Goal: Task Accomplishment & Management: Manage account settings

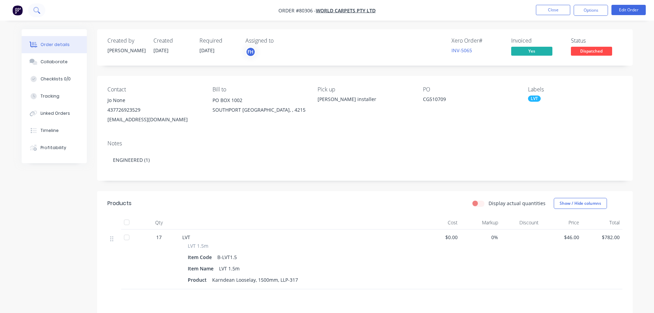
click at [36, 6] on button at bounding box center [36, 10] width 17 height 14
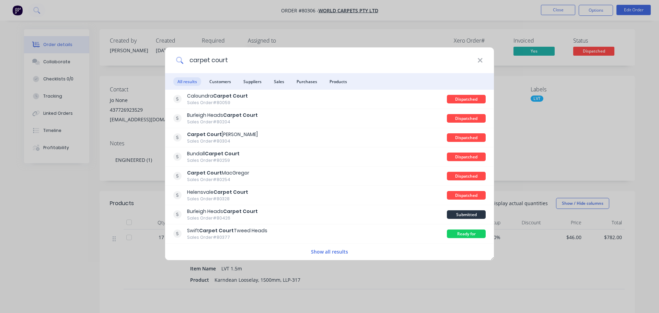
drag, startPoint x: 228, startPoint y: 61, endPoint x: 210, endPoint y: 61, distance: 18.6
click at [210, 61] on input "carpet court" at bounding box center [331, 60] width 294 height 26
type input "carpet call"
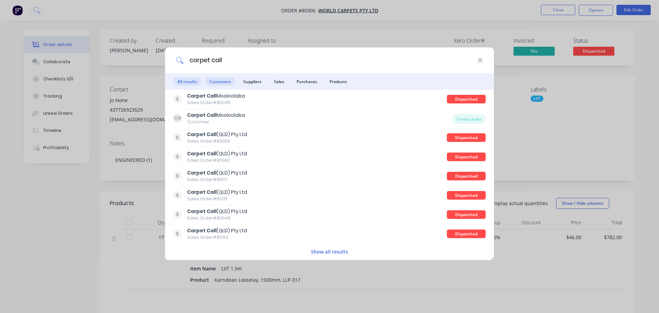
click at [221, 81] on span "Customers" at bounding box center [220, 81] width 30 height 9
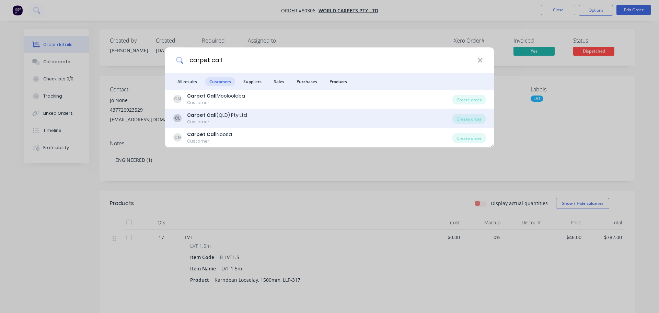
click at [208, 117] on b "Carpet Call" at bounding box center [202, 115] width 30 height 7
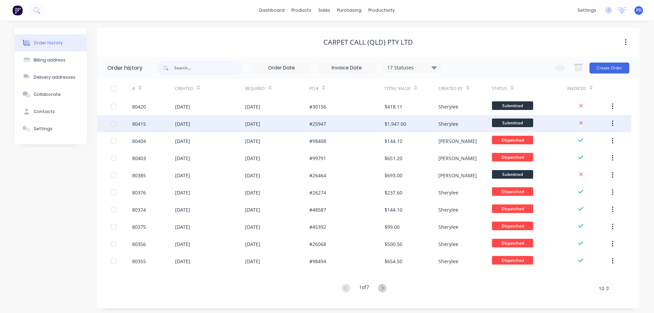
click at [190, 125] on div "[DATE]" at bounding box center [182, 123] width 15 height 7
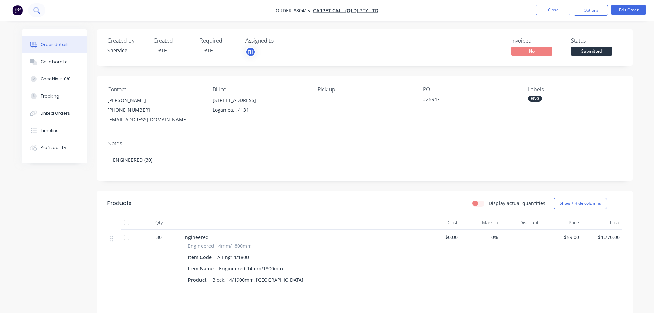
click at [39, 9] on icon at bounding box center [36, 10] width 7 height 7
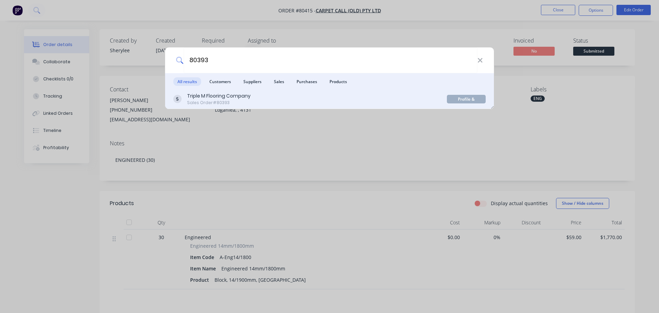
type input "80393"
click at [471, 98] on div "Profile & Substrate & AHSS" at bounding box center [466, 99] width 39 height 9
click at [221, 98] on div "Triple M Flooring Company" at bounding box center [219, 95] width 64 height 7
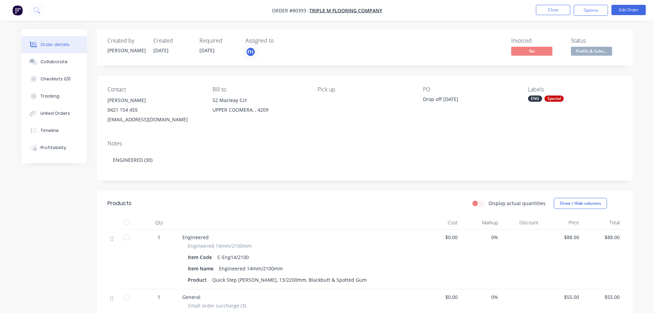
click at [588, 50] on span "Profile & Subs..." at bounding box center [591, 51] width 41 height 9
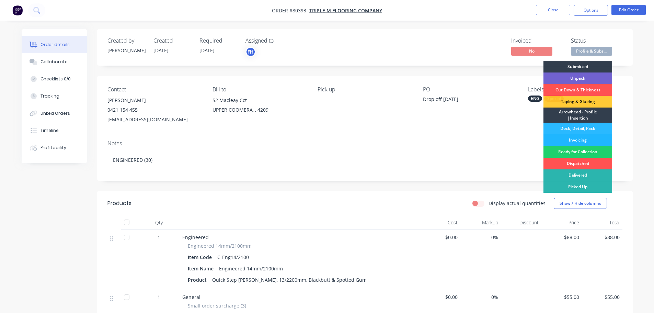
click at [577, 145] on div "Invoicing" at bounding box center [578, 140] width 69 height 12
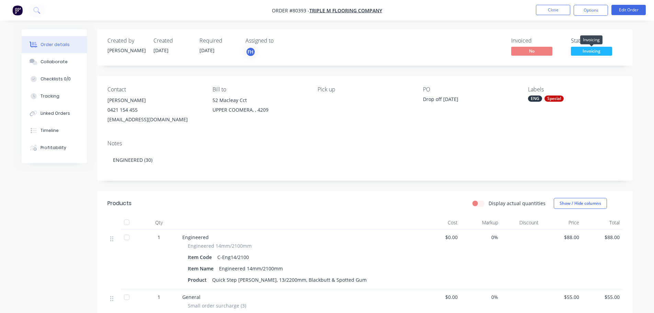
click at [601, 54] on span "Invoicing" at bounding box center [591, 51] width 41 height 9
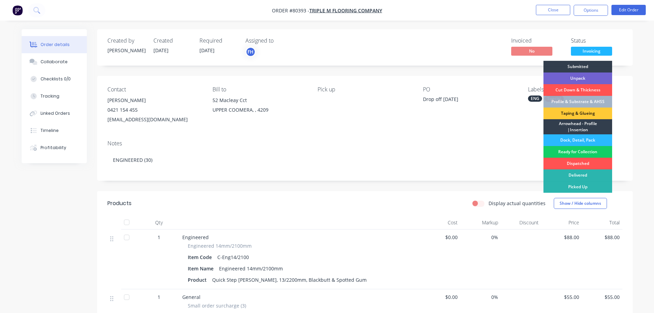
click at [584, 151] on div "Ready for Collection" at bounding box center [578, 152] width 69 height 12
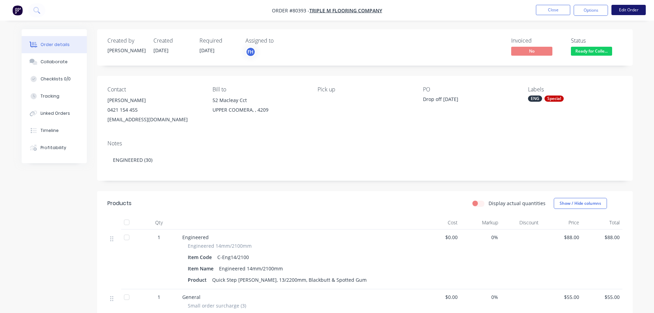
click at [619, 10] on button "Edit Order" at bounding box center [629, 10] width 34 height 10
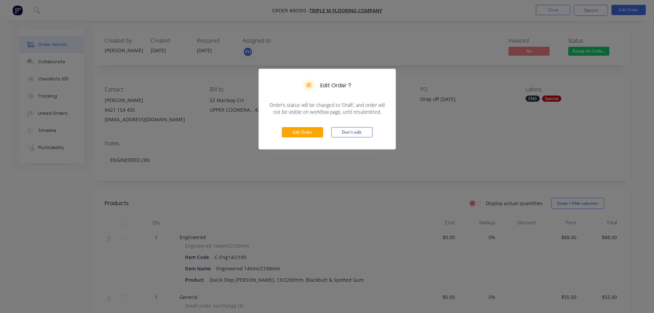
drag, startPoint x: 348, startPoint y: 133, endPoint x: 499, endPoint y: 69, distance: 163.2
click at [352, 133] on button "Don't edit" at bounding box center [351, 132] width 41 height 10
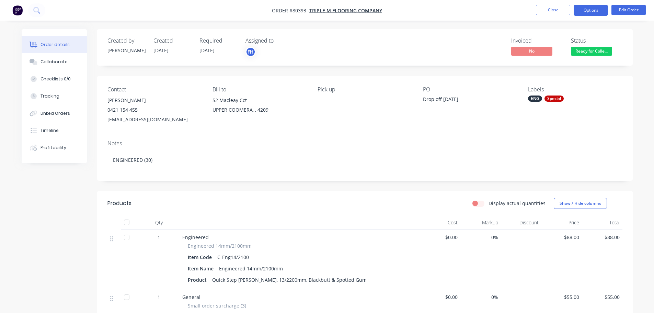
click at [582, 9] on button "Options" at bounding box center [591, 10] width 34 height 11
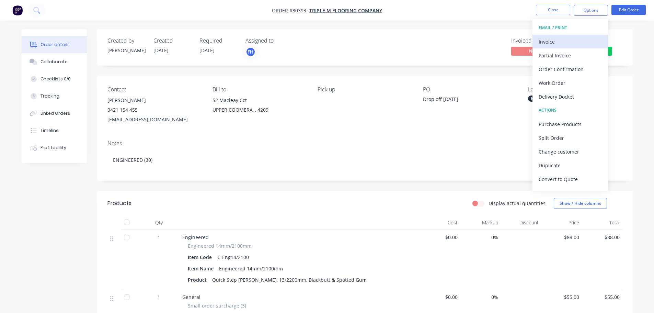
click at [553, 42] on div "Invoice" at bounding box center [570, 42] width 63 height 10
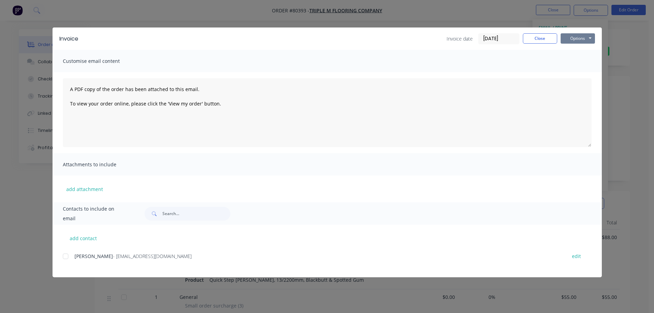
click at [571, 38] on button "Options" at bounding box center [578, 38] width 34 height 10
click at [568, 60] on button "Print" at bounding box center [583, 61] width 44 height 11
click at [538, 41] on button "Close" at bounding box center [540, 38] width 34 height 10
